Goal: Transaction & Acquisition: Subscribe to service/newsletter

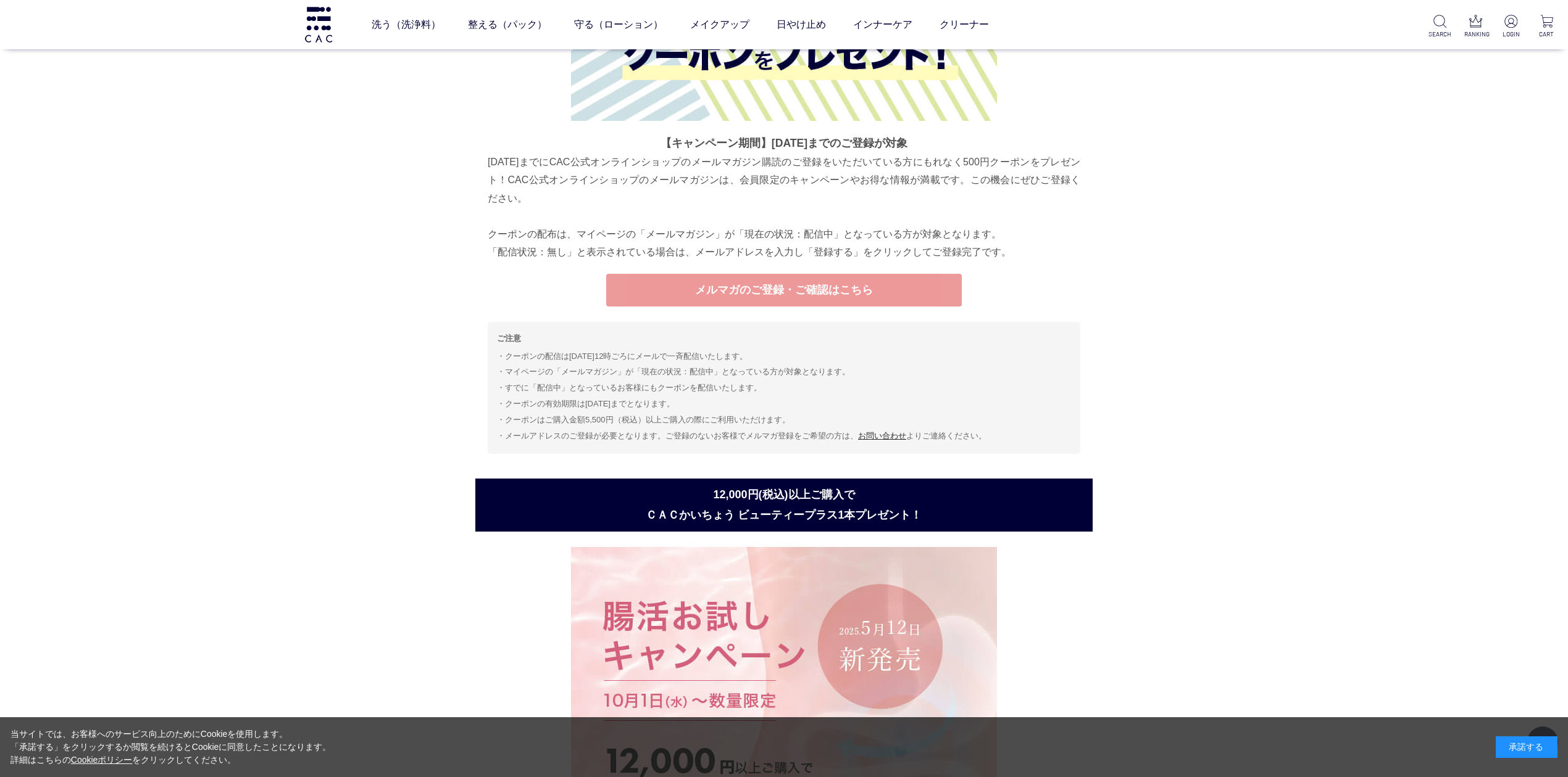
scroll to position [3290, 0]
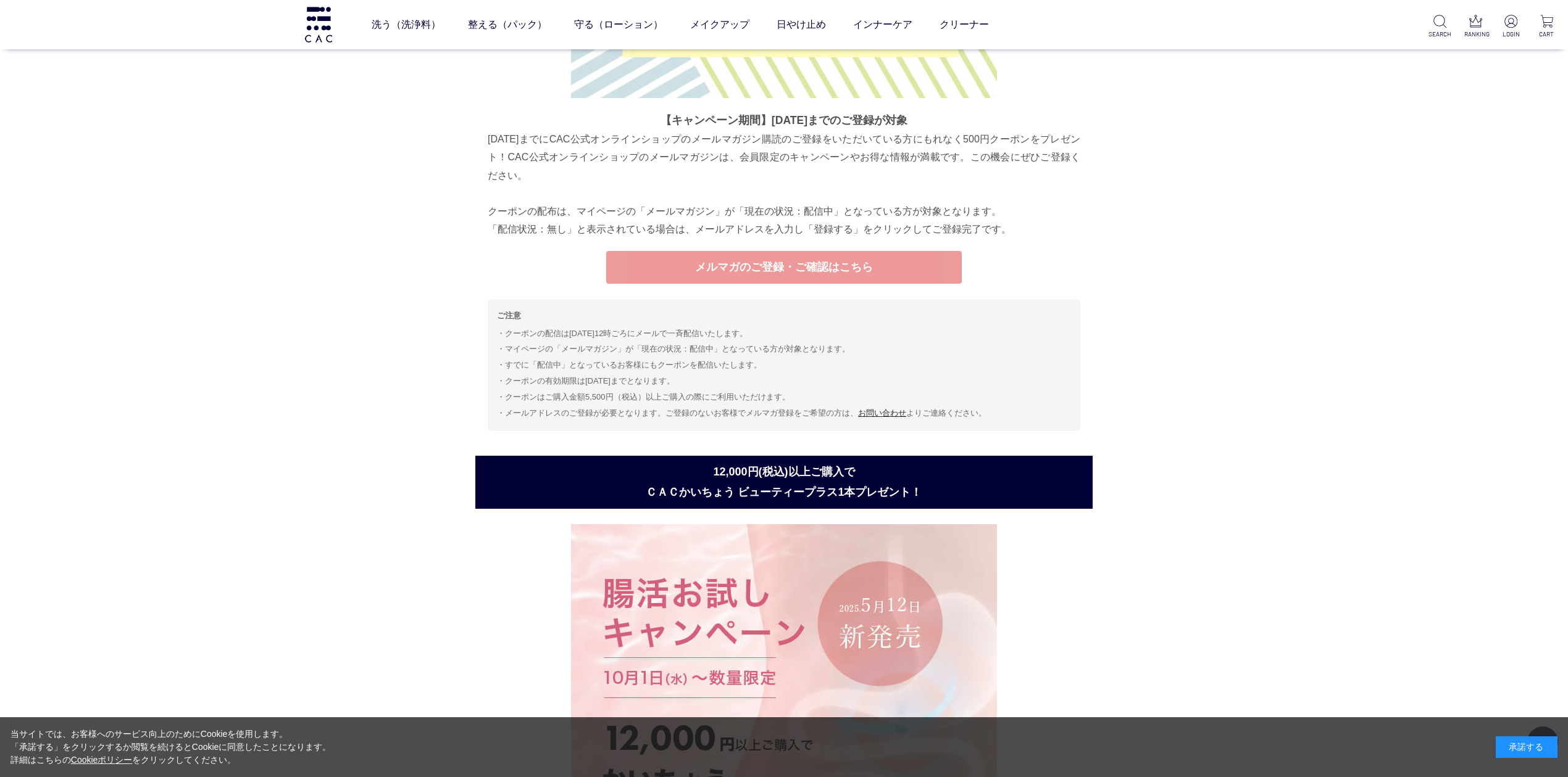
click at [830, 272] on link "メルマガのご登録・ご確認はこちら" at bounding box center [784, 267] width 356 height 32
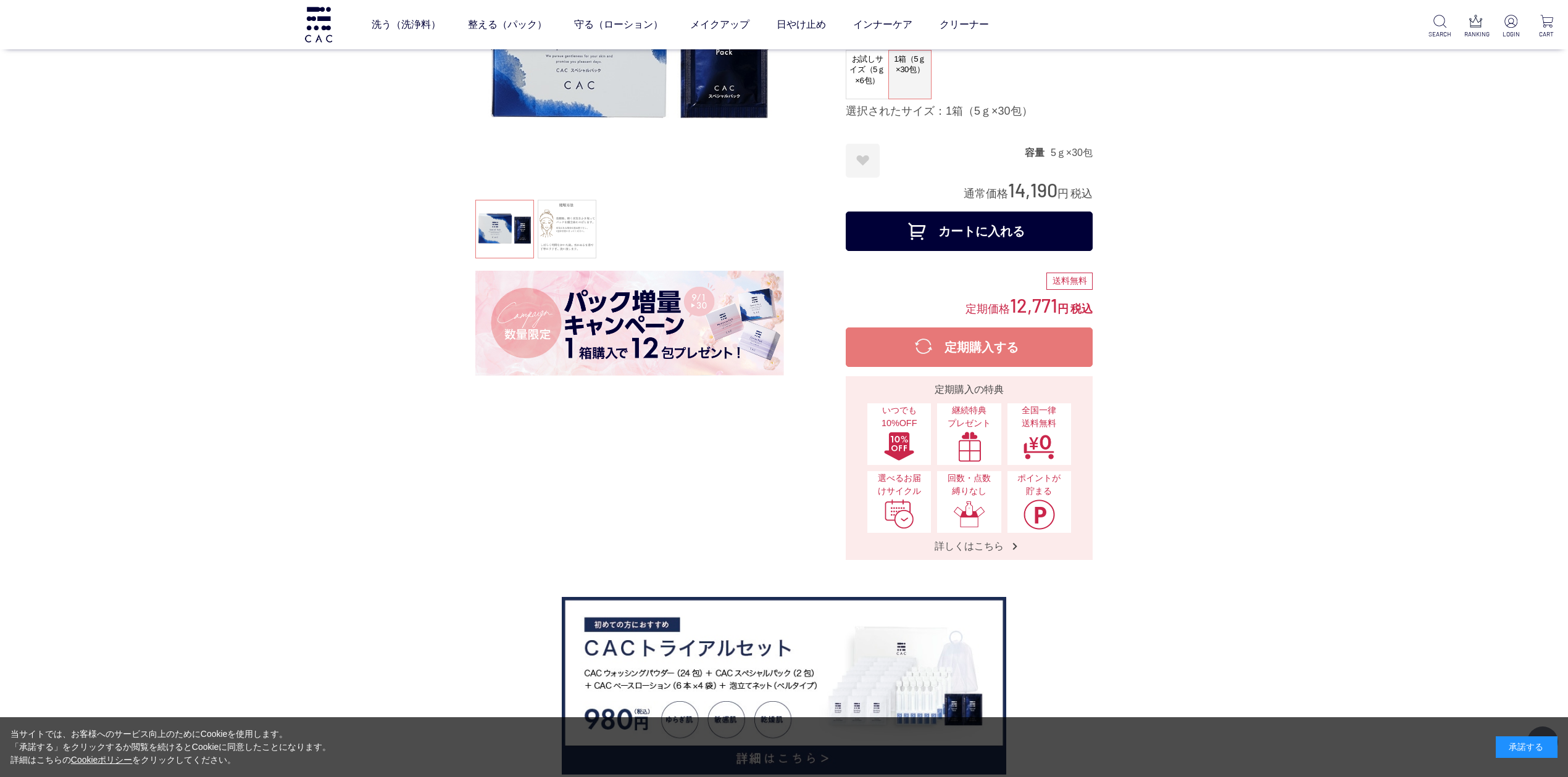
scroll to position [164, 0]
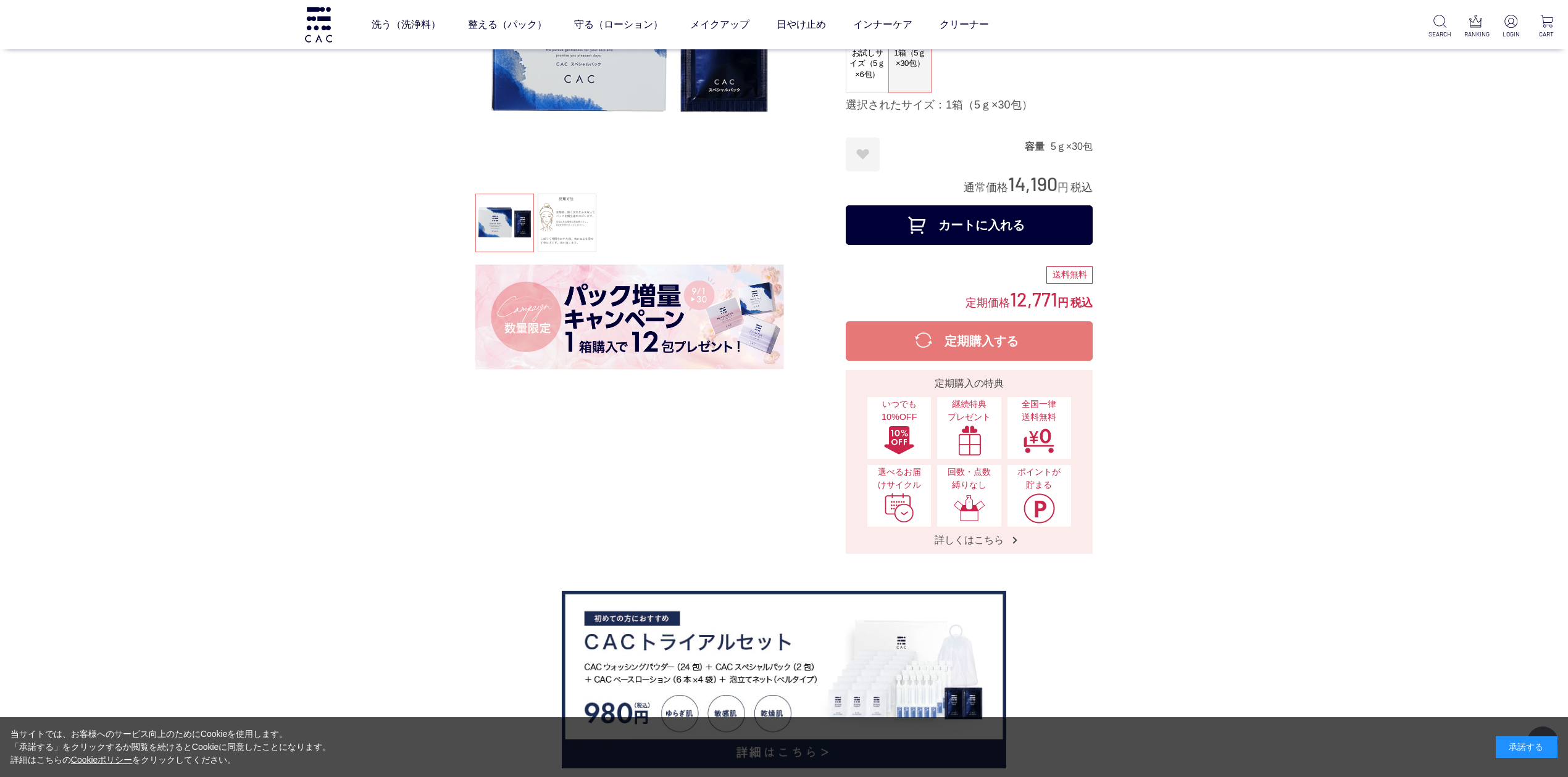
click at [708, 351] on img at bounding box center [629, 317] width 309 height 105
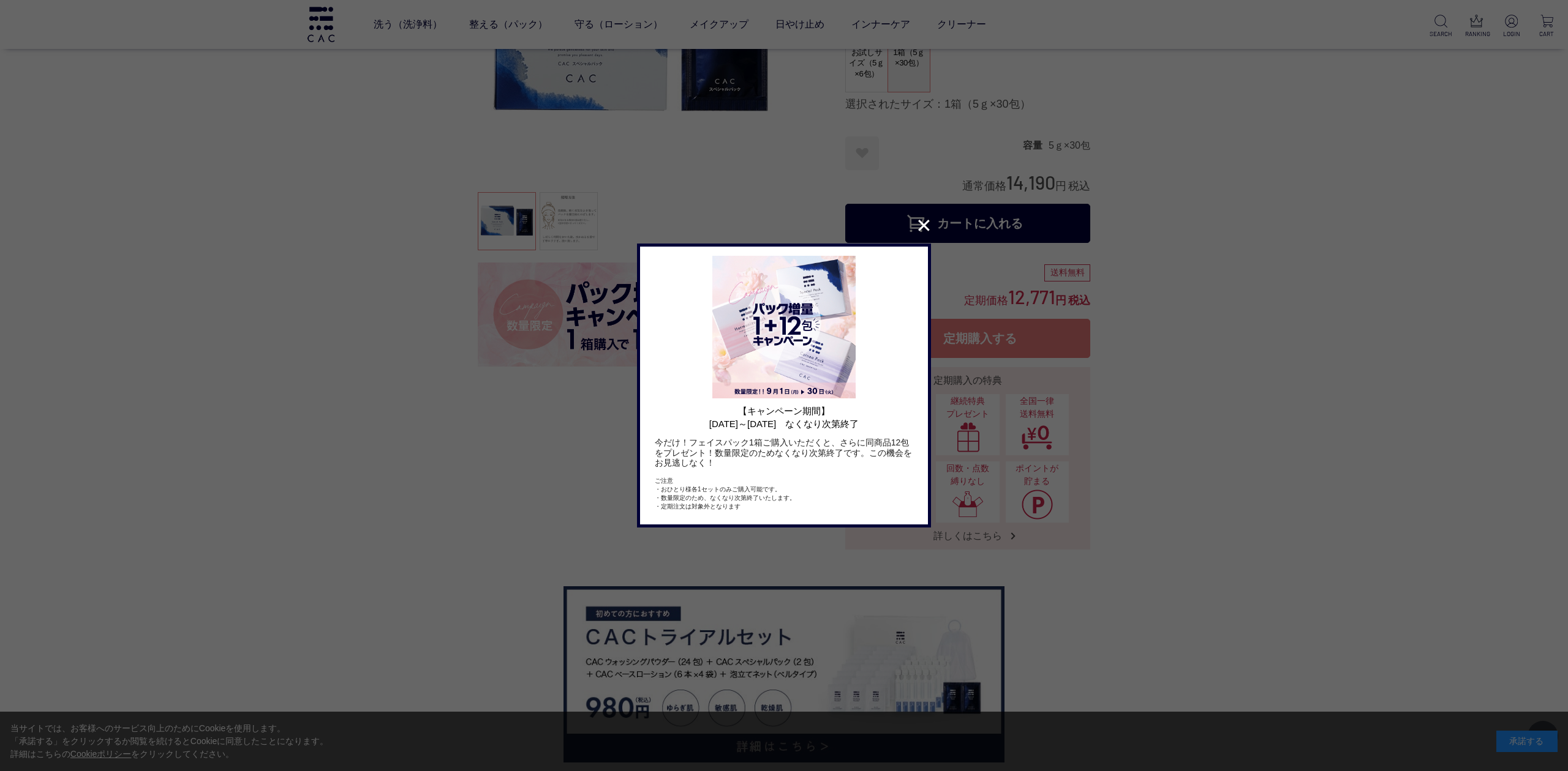
click at [917, 231] on button "✕" at bounding box center [923, 226] width 24 height 23
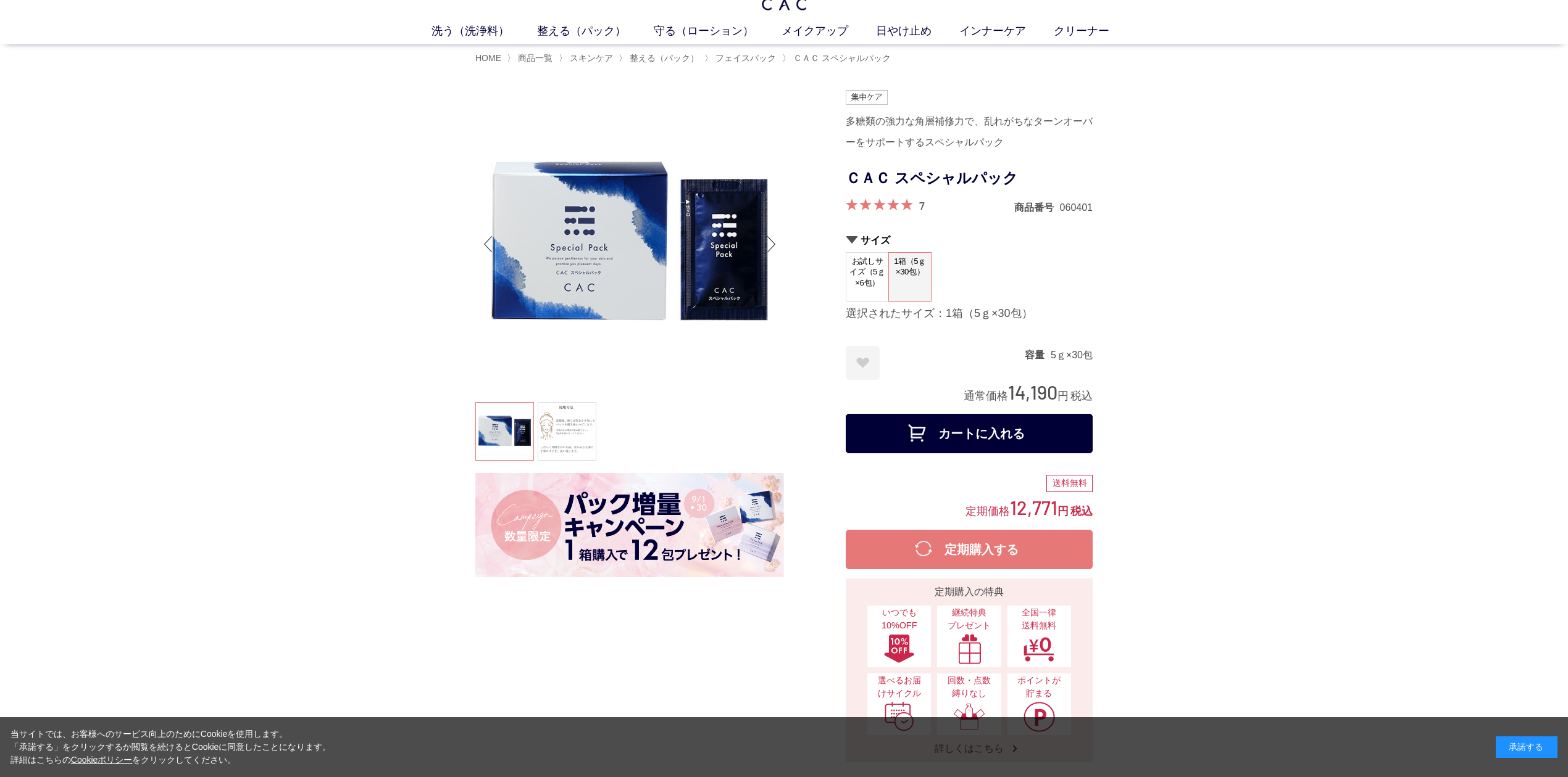
scroll to position [0, 0]
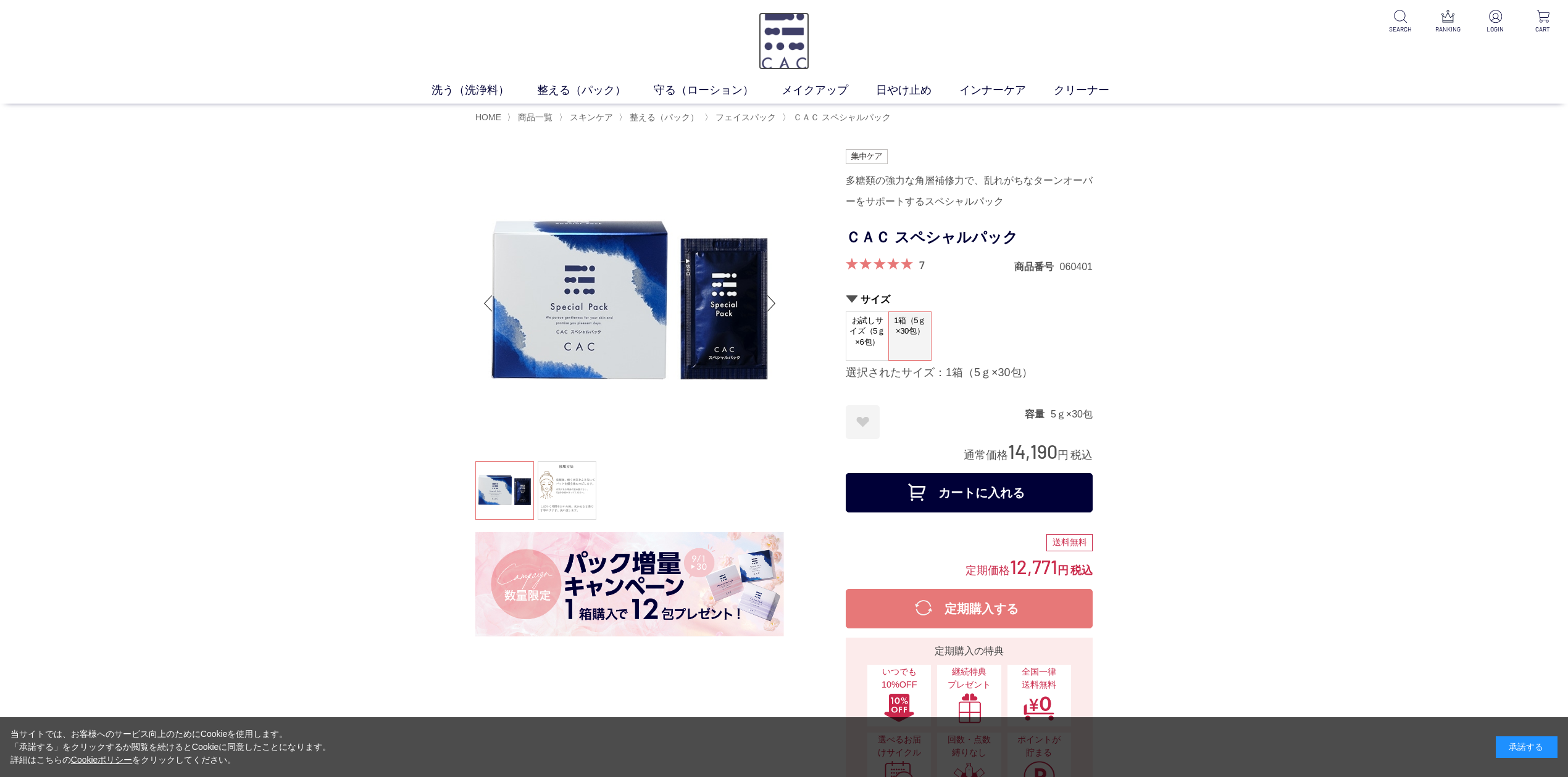
click at [782, 36] on img at bounding box center [784, 41] width 50 height 57
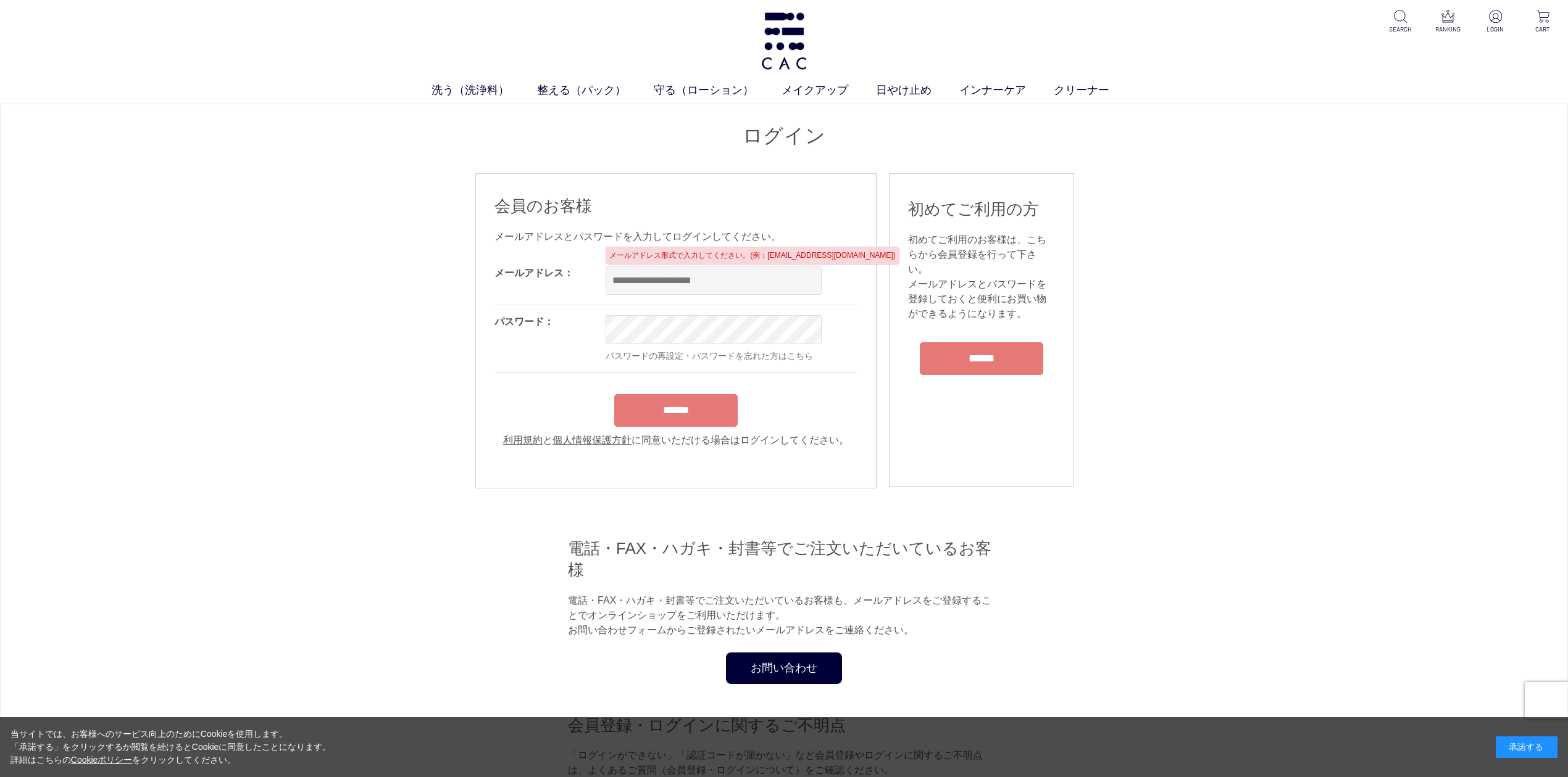
type input "**********"
click at [687, 420] on form "**********" at bounding box center [676, 353] width 363 height 192
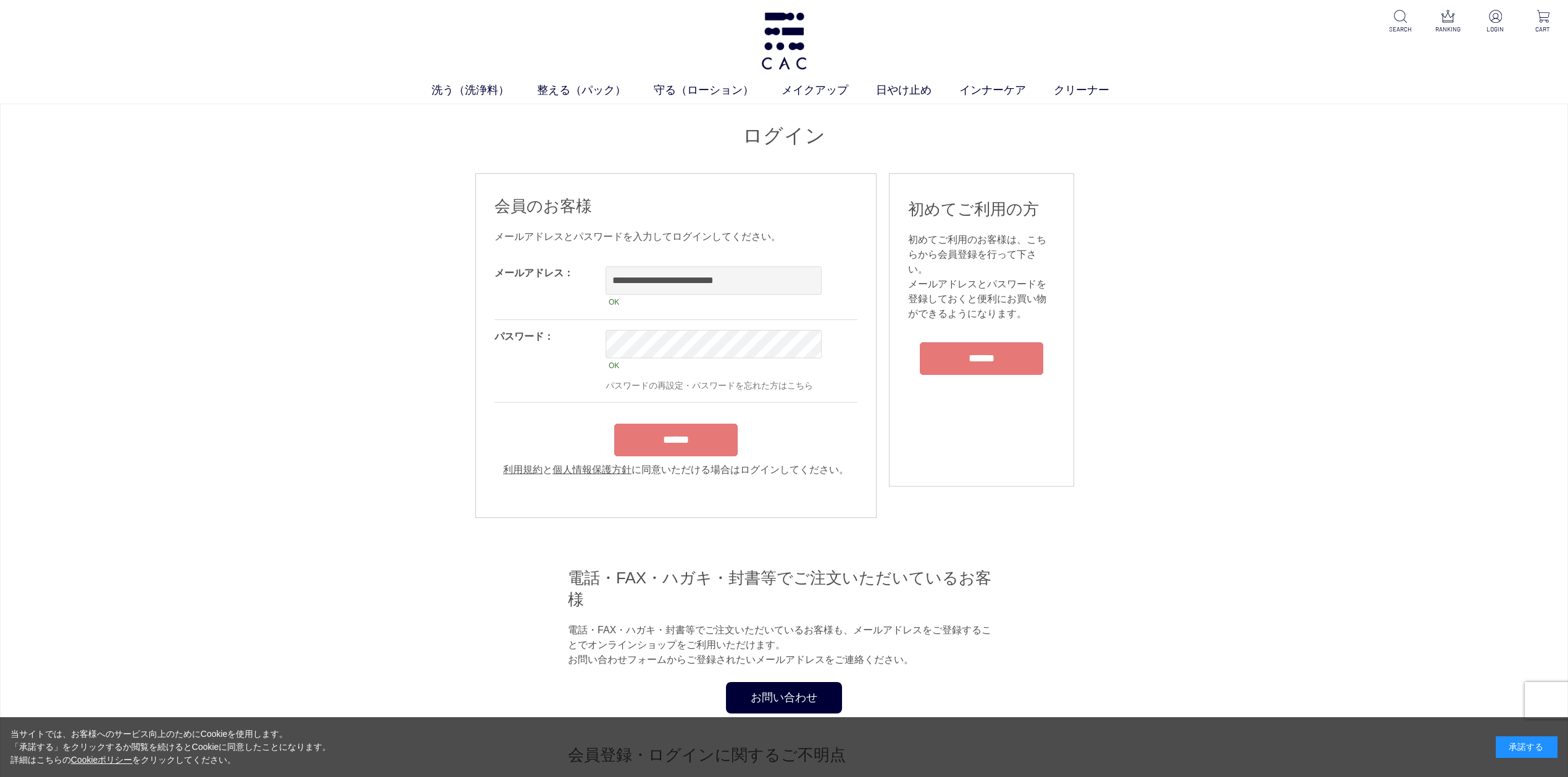
click at [677, 448] on input "******" at bounding box center [676, 440] width 124 height 32
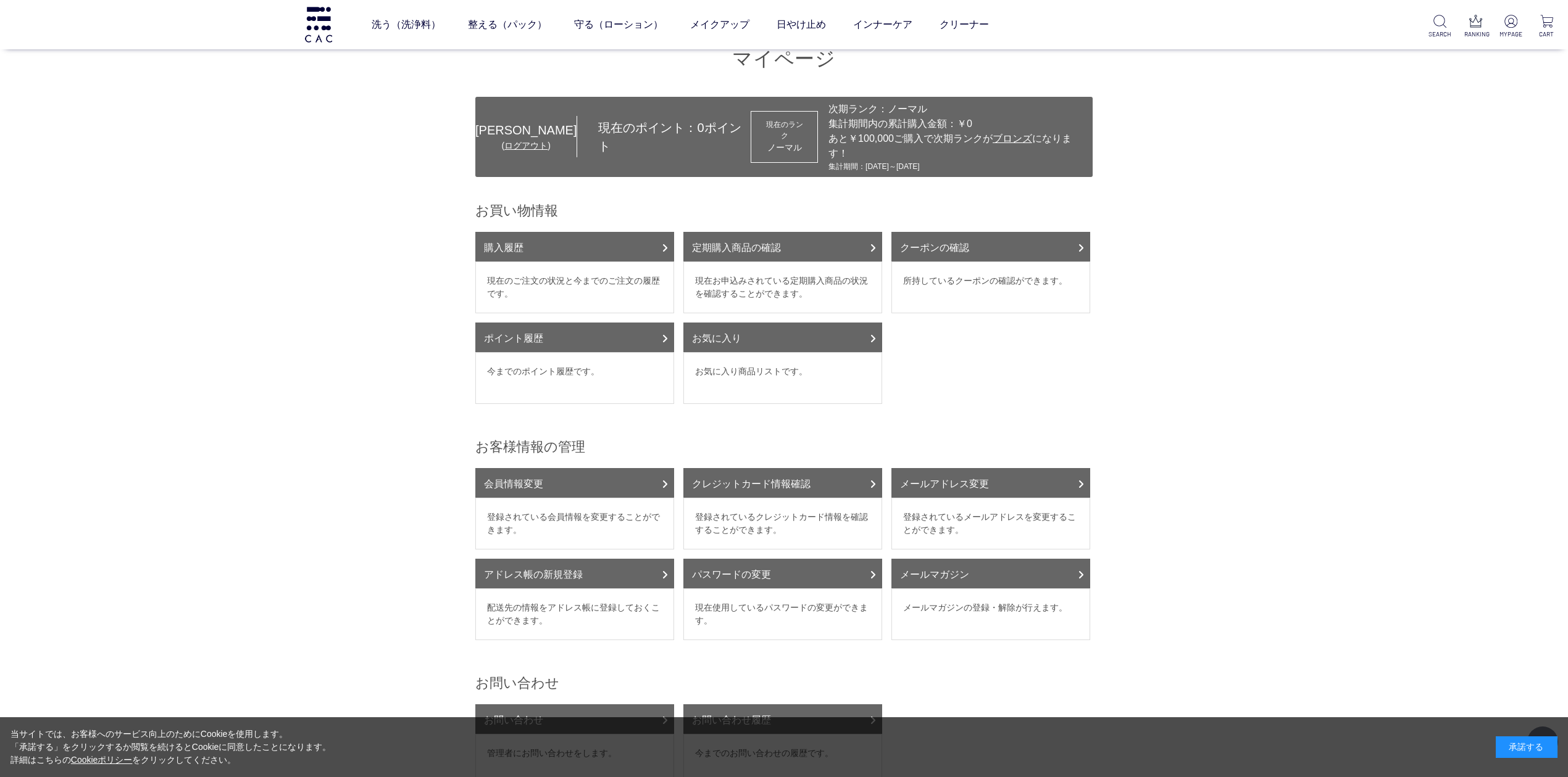
scroll to position [329, 0]
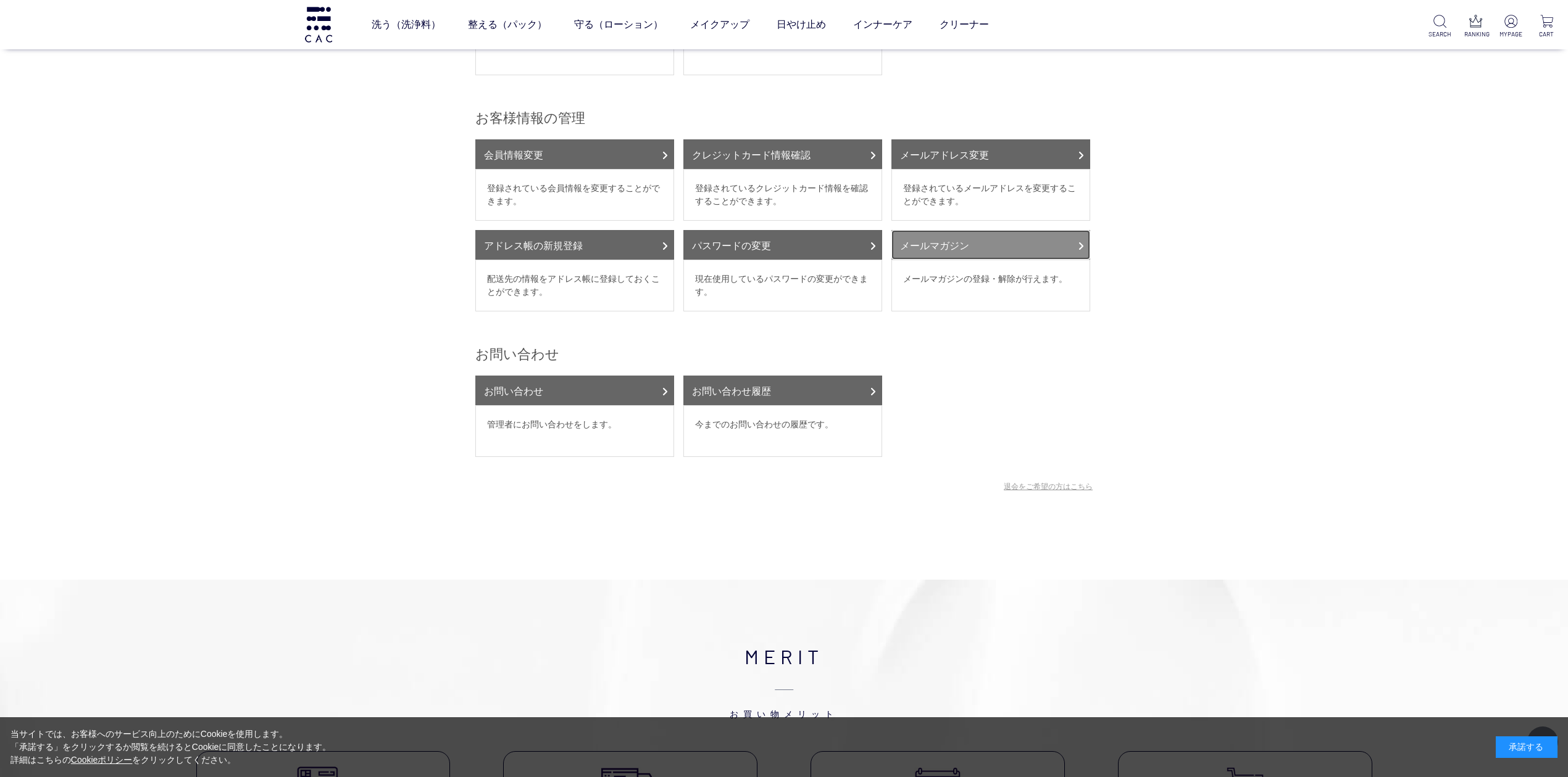
click at [969, 230] on link "メールマガジン" at bounding box center [991, 244] width 199 height 30
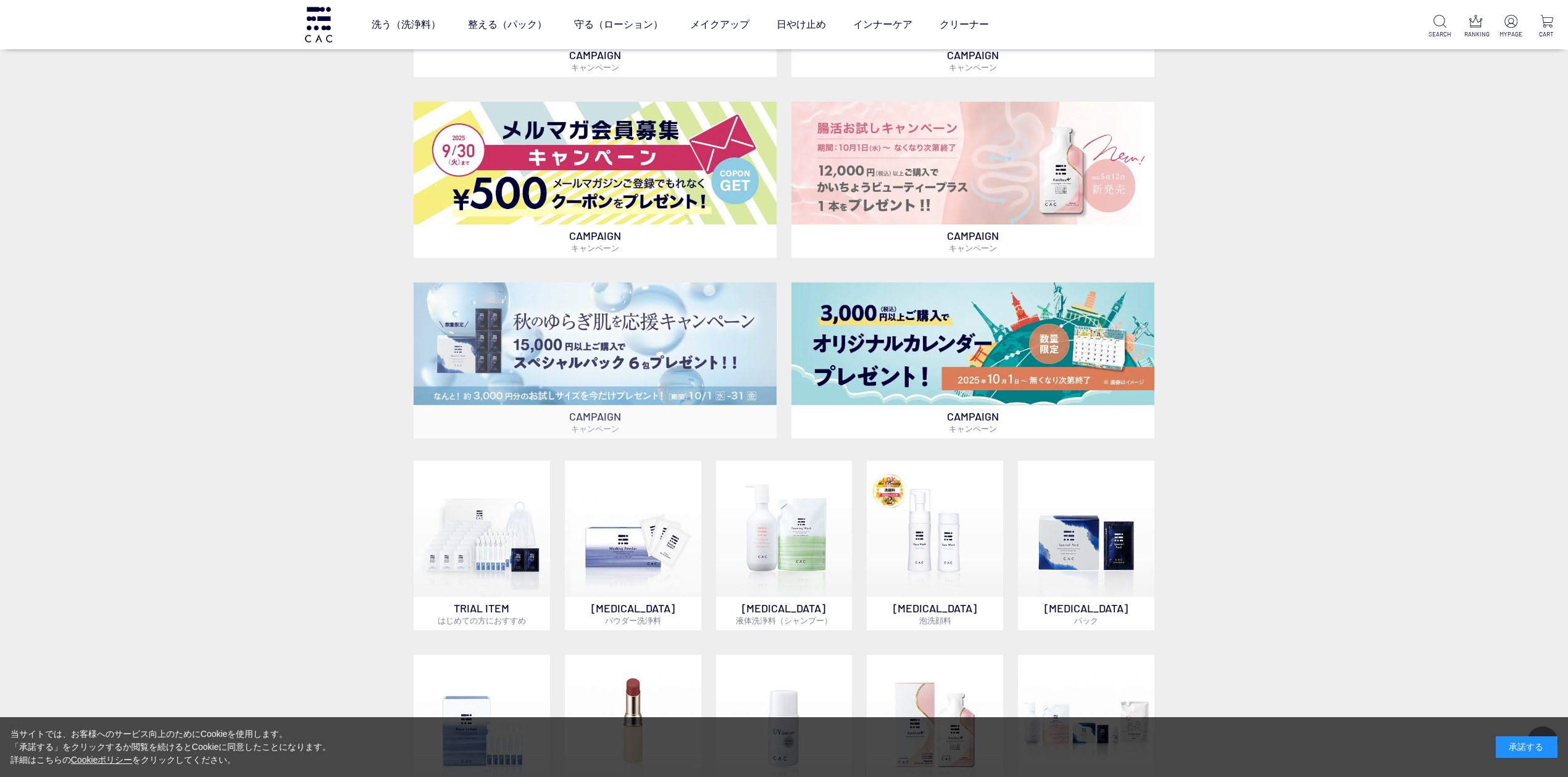
scroll to position [740, 0]
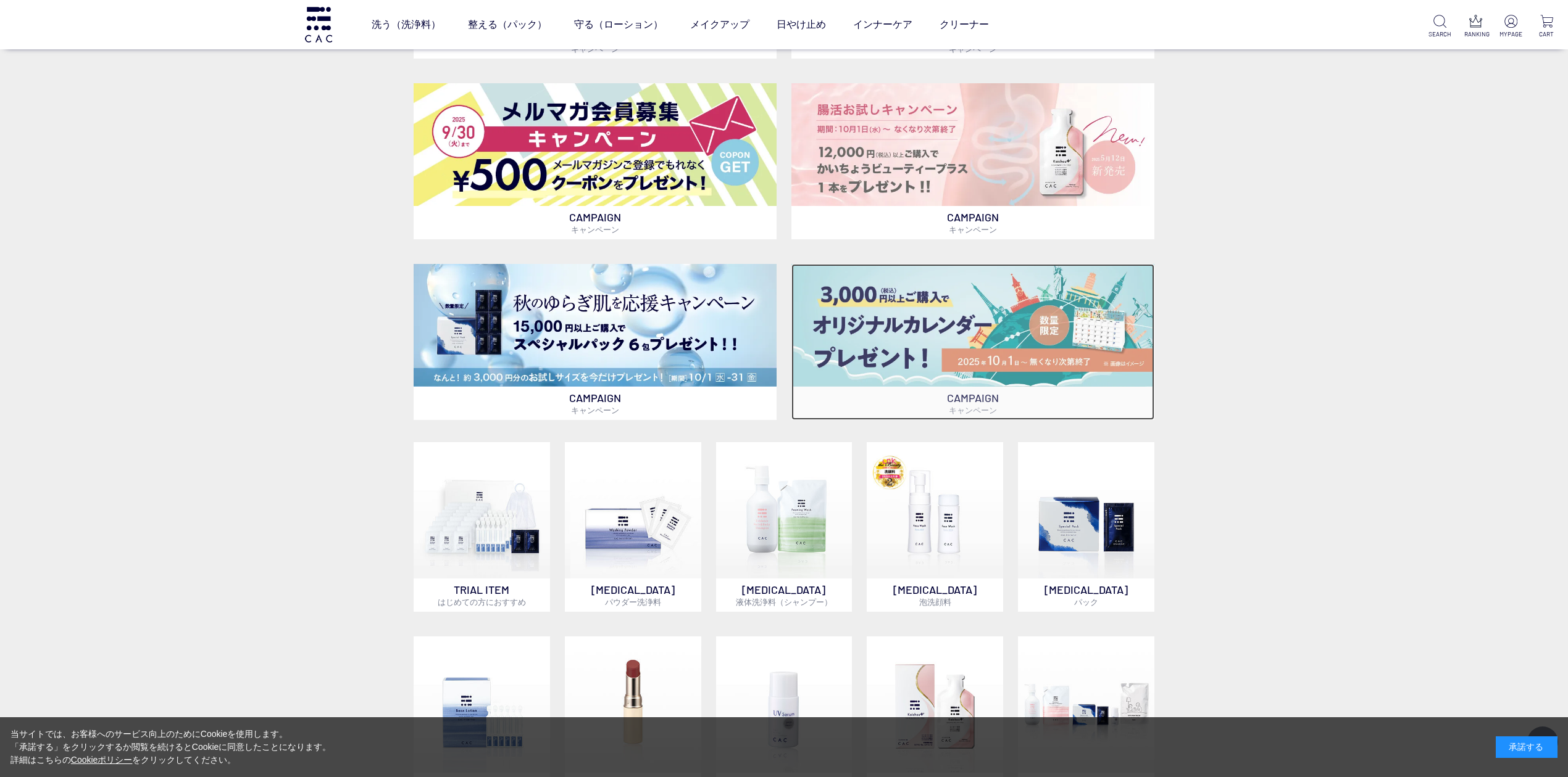
click at [922, 322] on img at bounding box center [973, 326] width 363 height 123
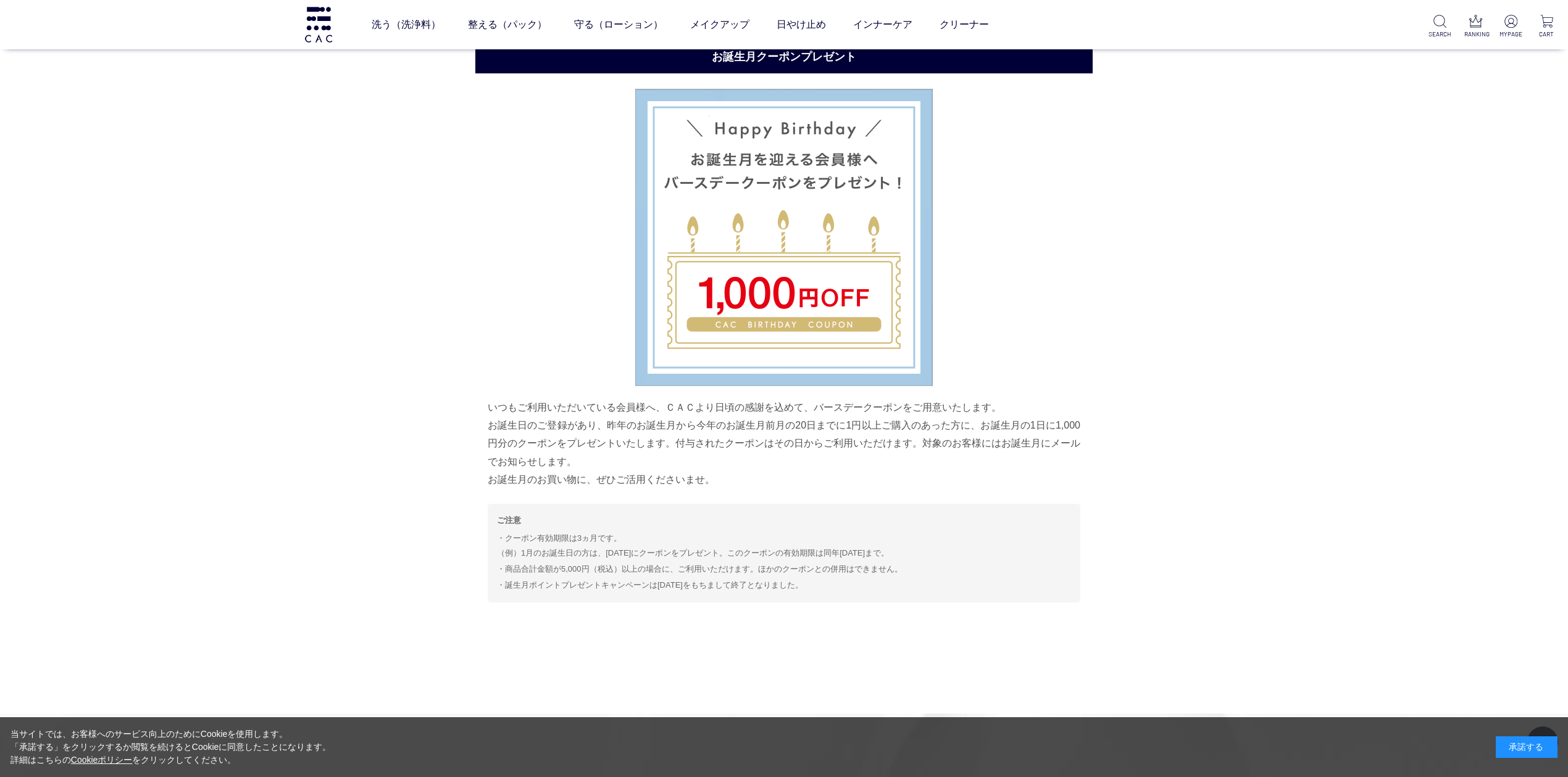
scroll to position [6417, 0]
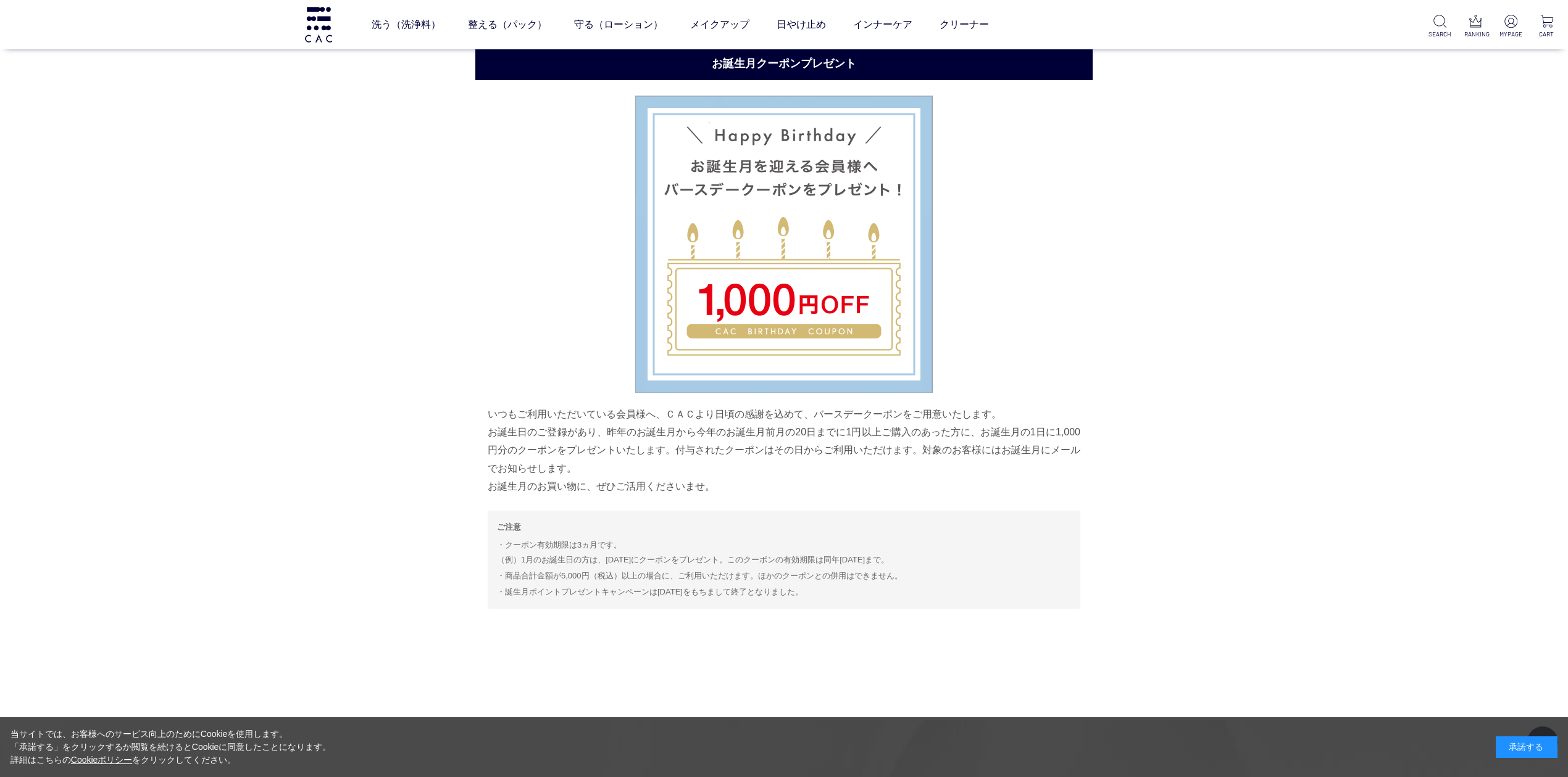
click at [1540, 748] on div "承諾する" at bounding box center [1526, 747] width 61 height 21
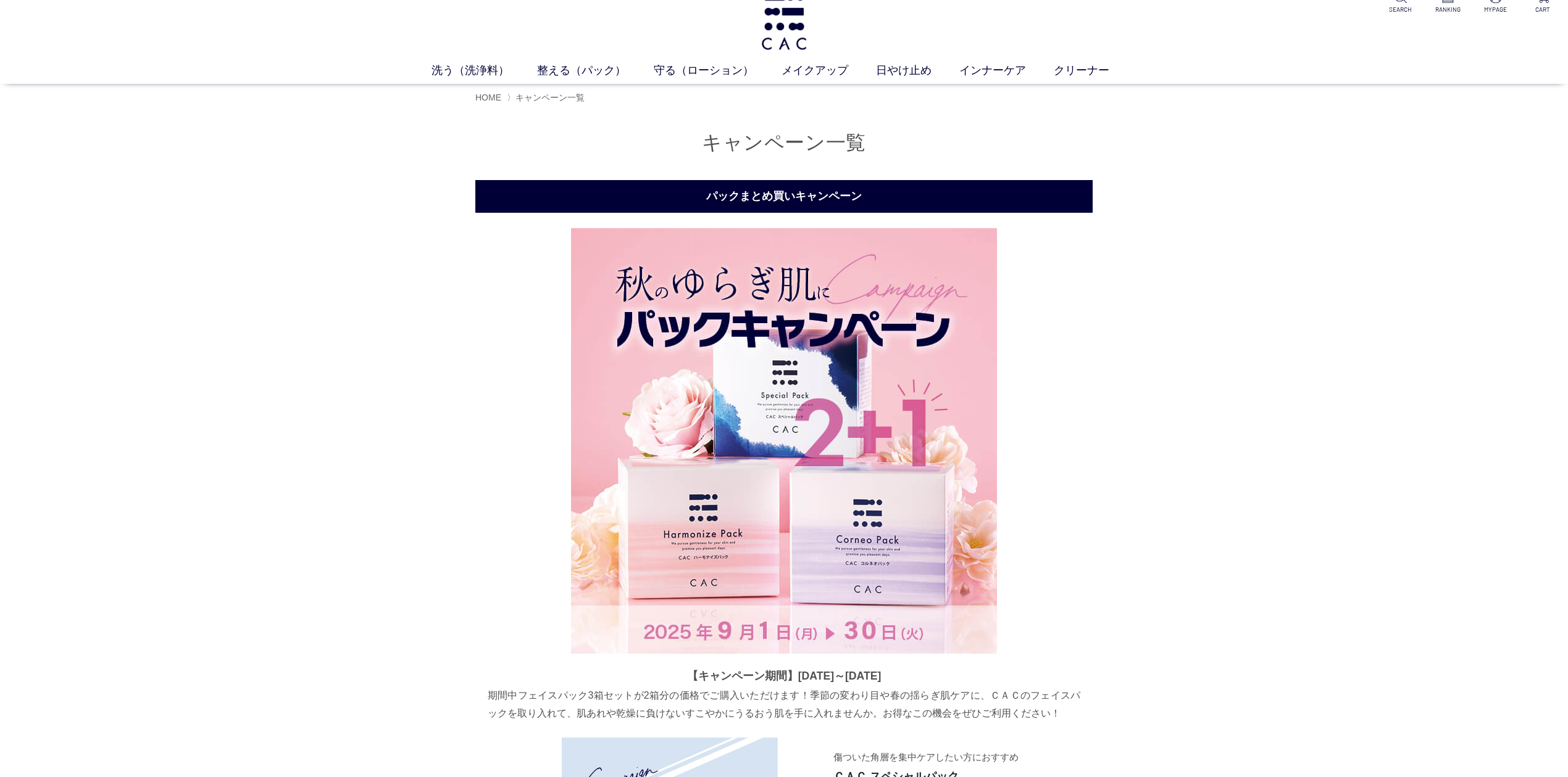
scroll to position [0, 0]
